Goal: Task Accomplishment & Management: Manage account settings

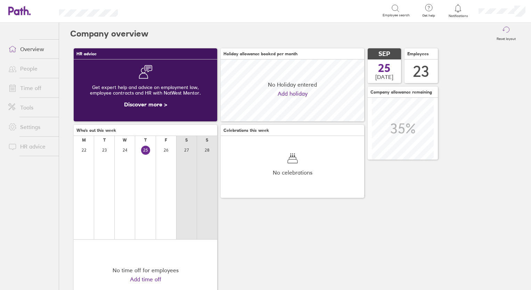
scroll to position [61, 143]
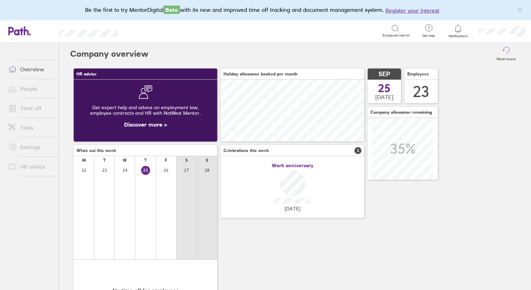
click at [35, 110] on link "Time off" at bounding box center [31, 108] width 56 height 14
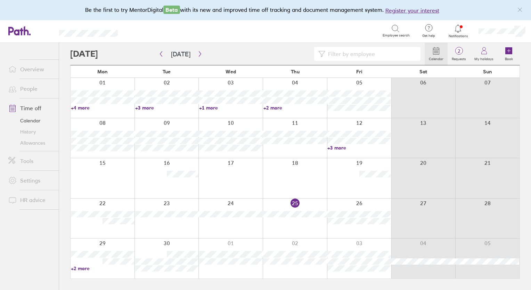
click at [78, 269] on link "+2 more" at bounding box center [103, 268] width 64 height 6
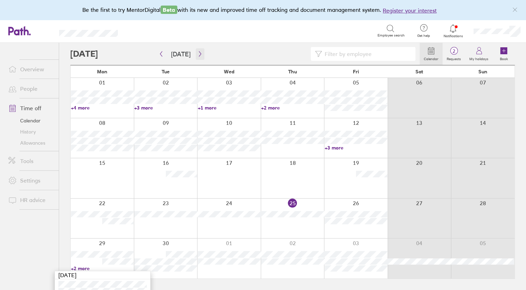
click at [199, 52] on icon "button" at bounding box center [199, 54] width 5 height 6
